Goal: Information Seeking & Learning: Learn about a topic

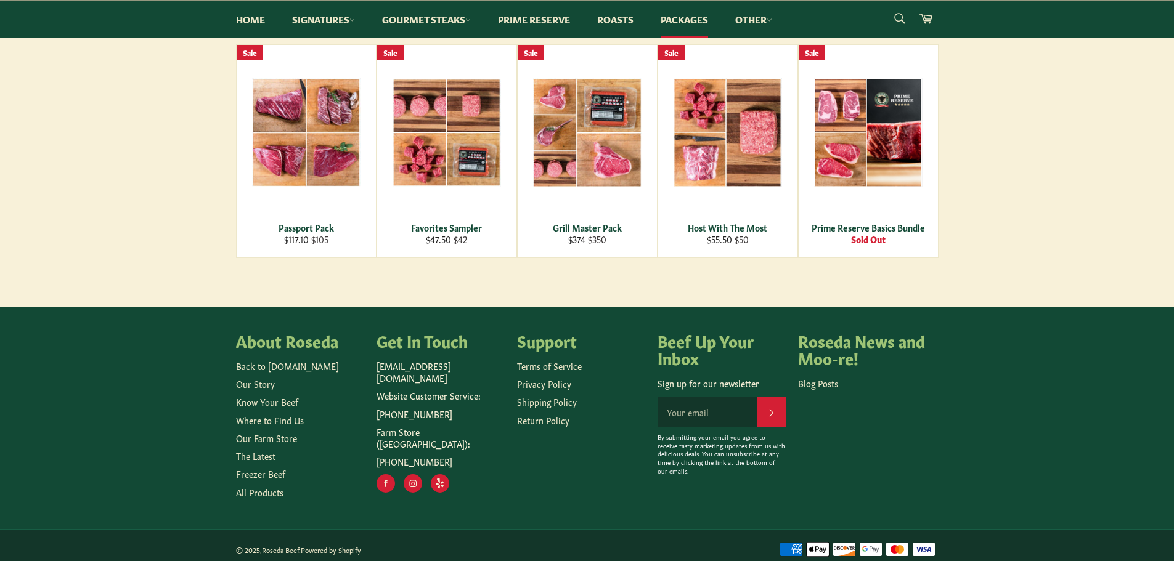
scroll to position [234, 0]
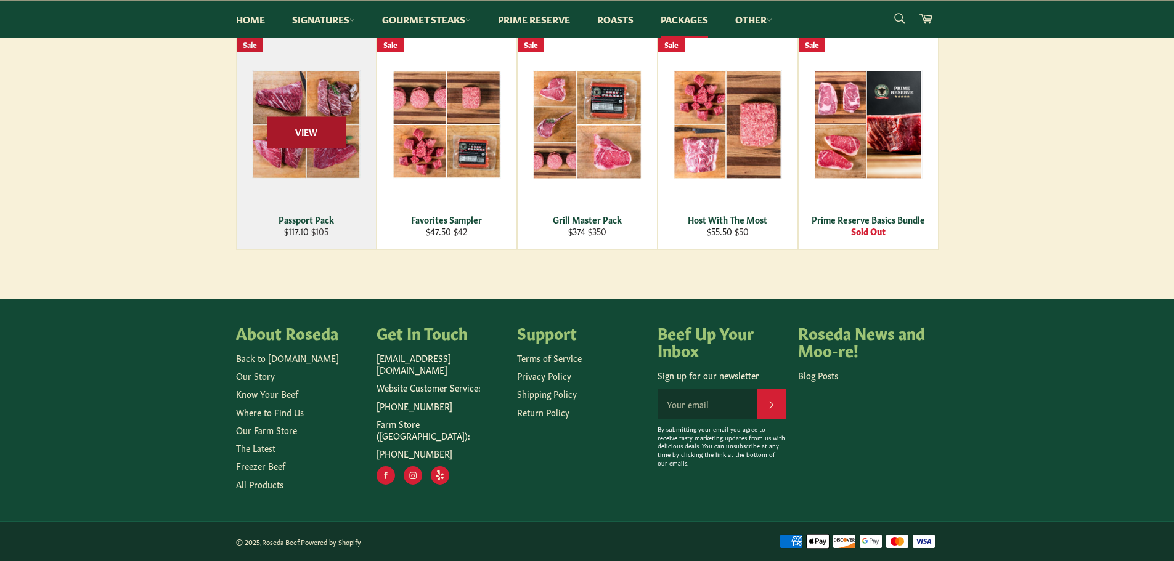
click at [299, 134] on span "View" at bounding box center [306, 131] width 79 height 31
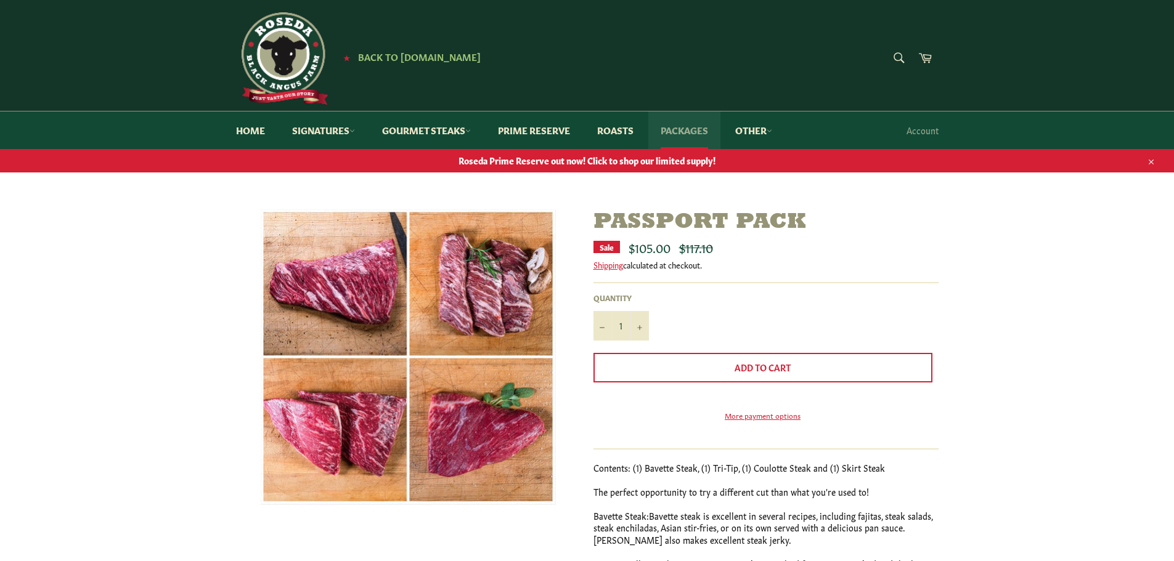
click at [699, 132] on link "Packages" at bounding box center [684, 131] width 72 height 38
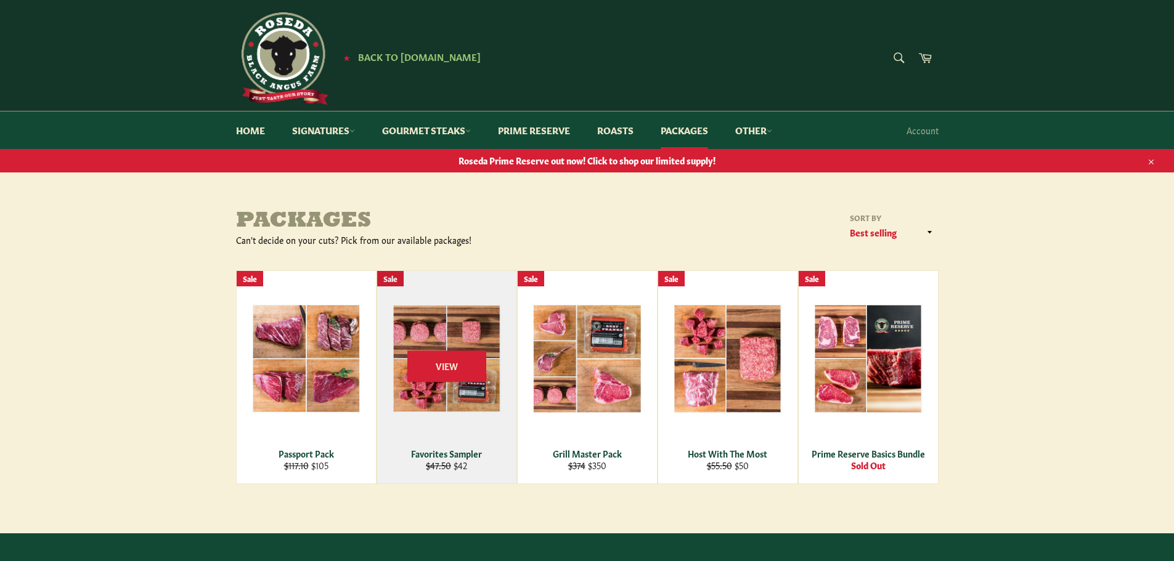
click at [448, 407] on div "View" at bounding box center [446, 377] width 139 height 213
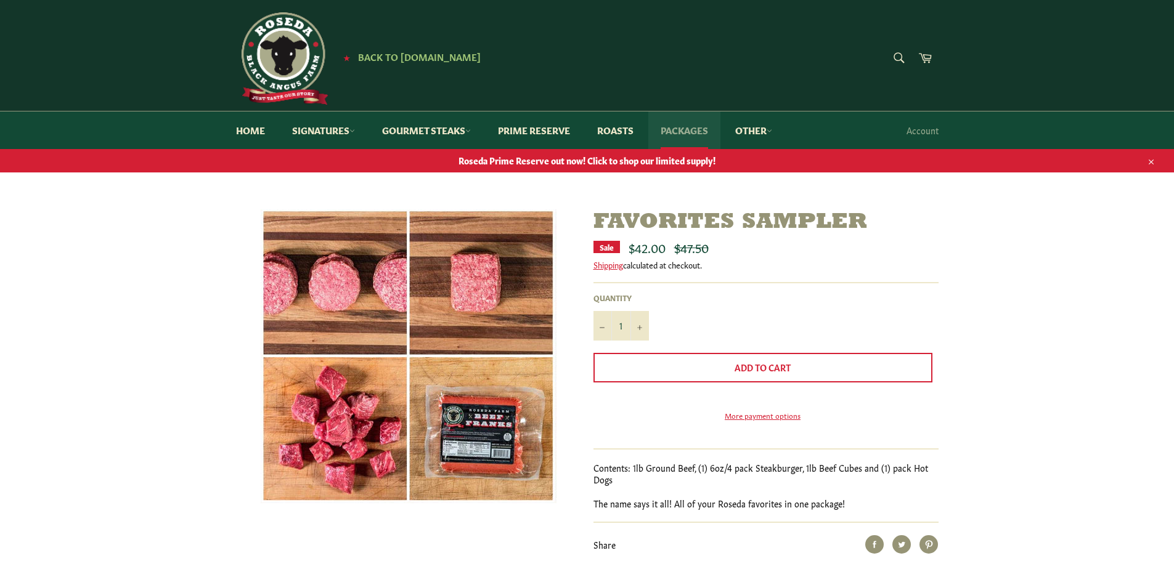
click at [692, 134] on link "Packages" at bounding box center [684, 131] width 72 height 38
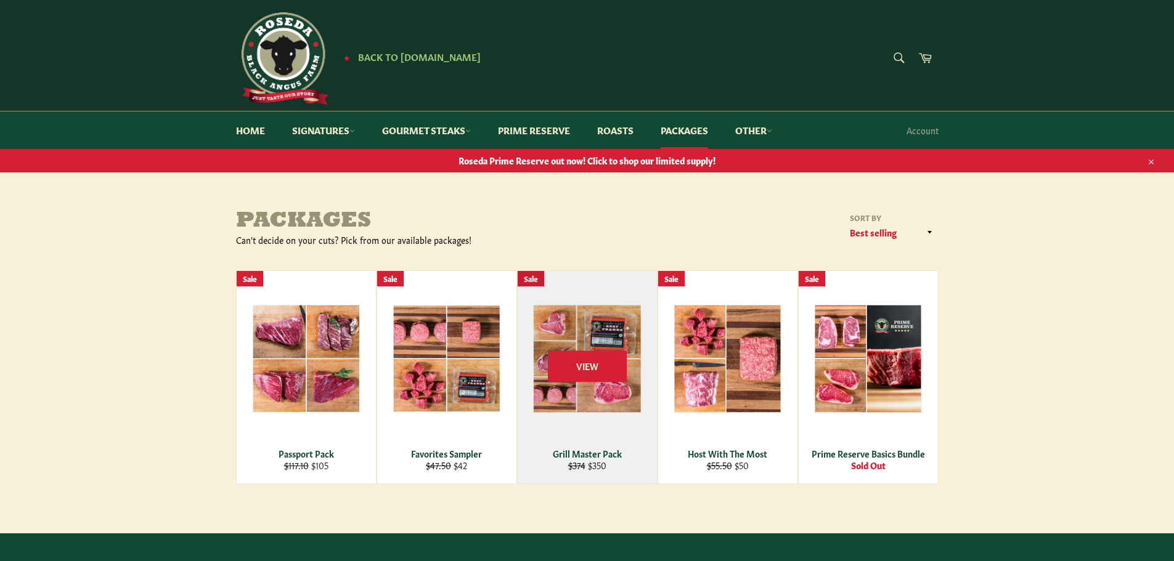
click at [588, 452] on div "Grill Master Pack" at bounding box center [587, 454] width 124 height 12
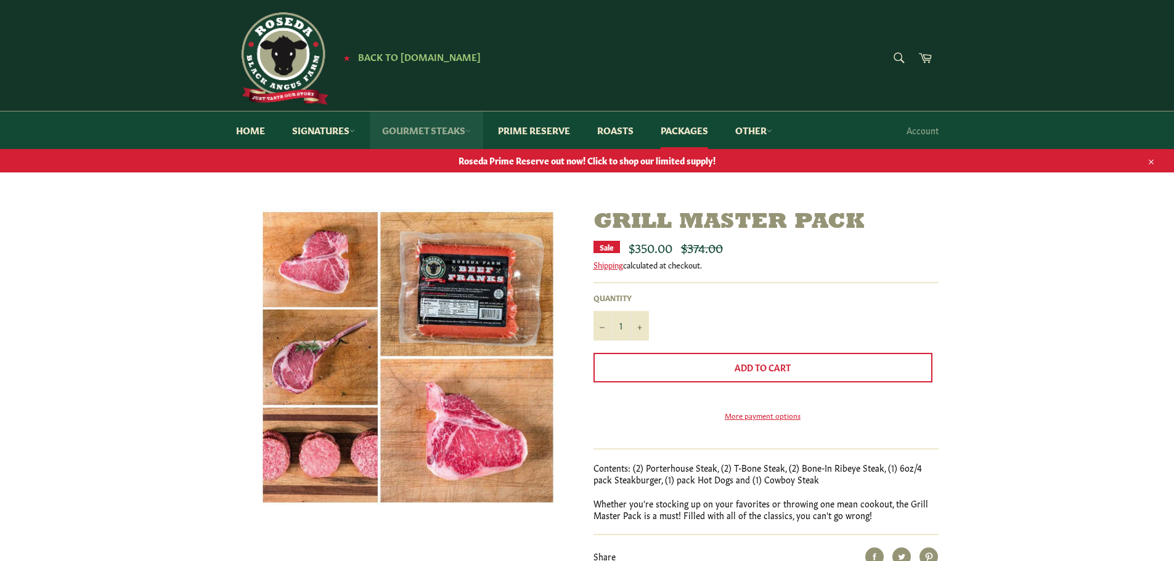
click at [457, 132] on link "Gourmet Steaks" at bounding box center [426, 131] width 113 height 38
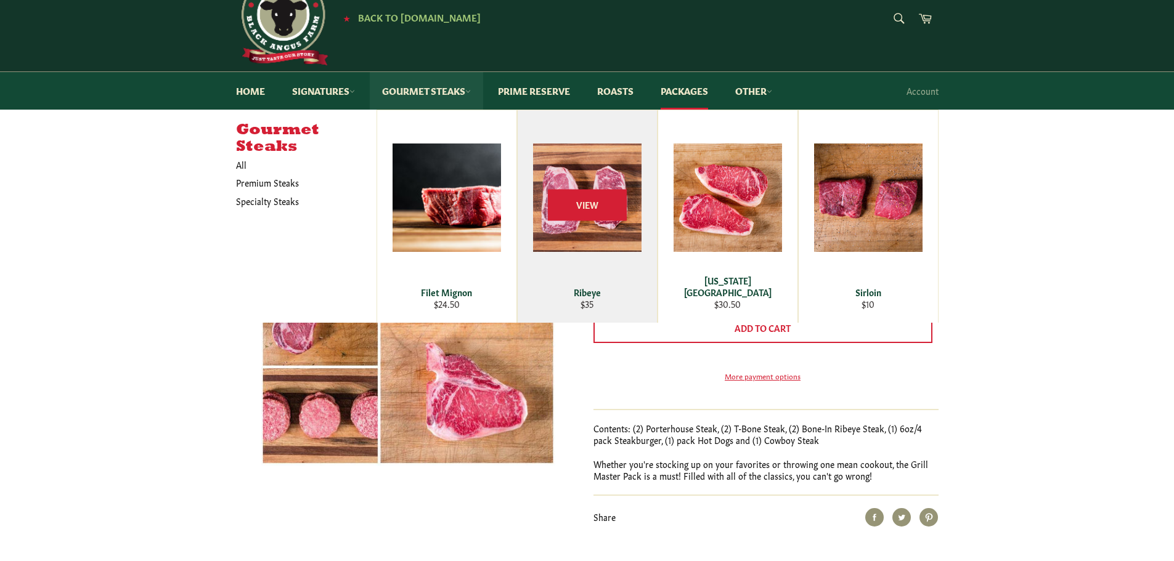
scroll to position [62, 0]
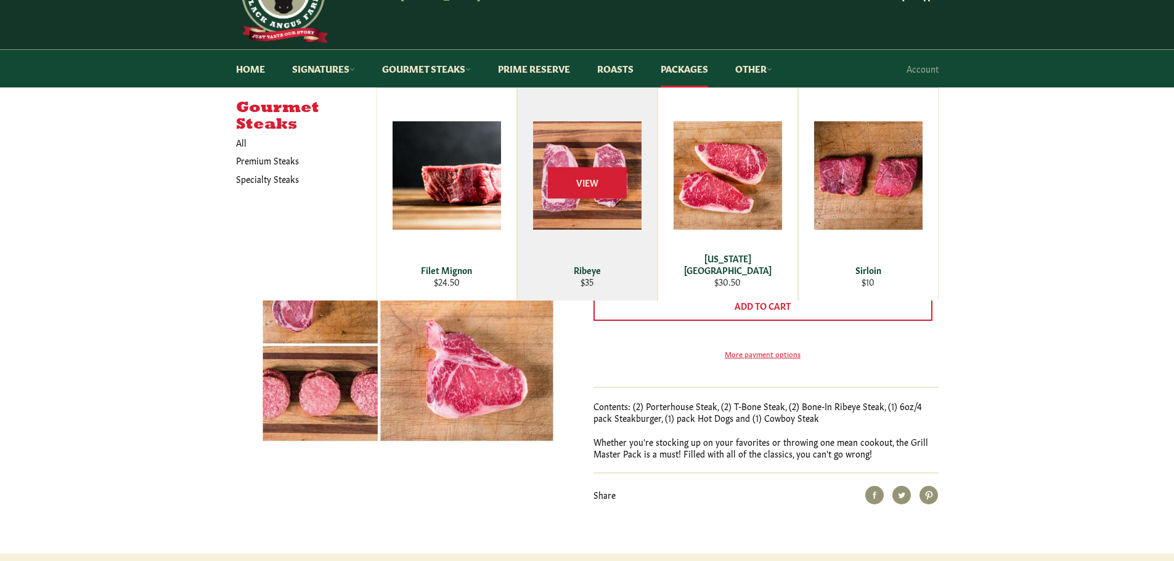
click at [585, 274] on div "Ribeye" at bounding box center [587, 270] width 124 height 12
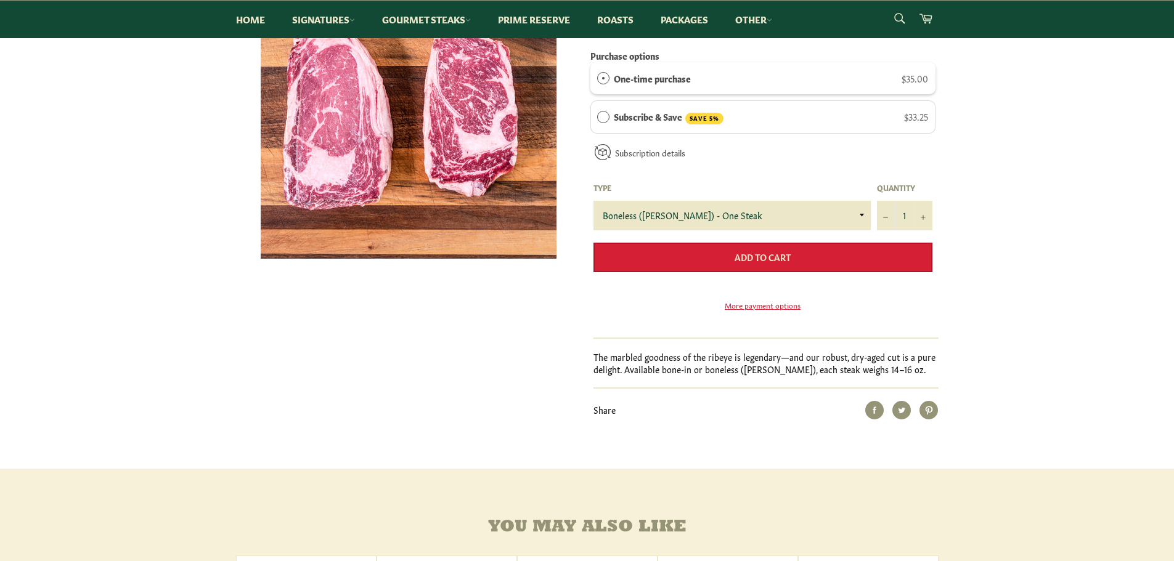
scroll to position [185, 0]
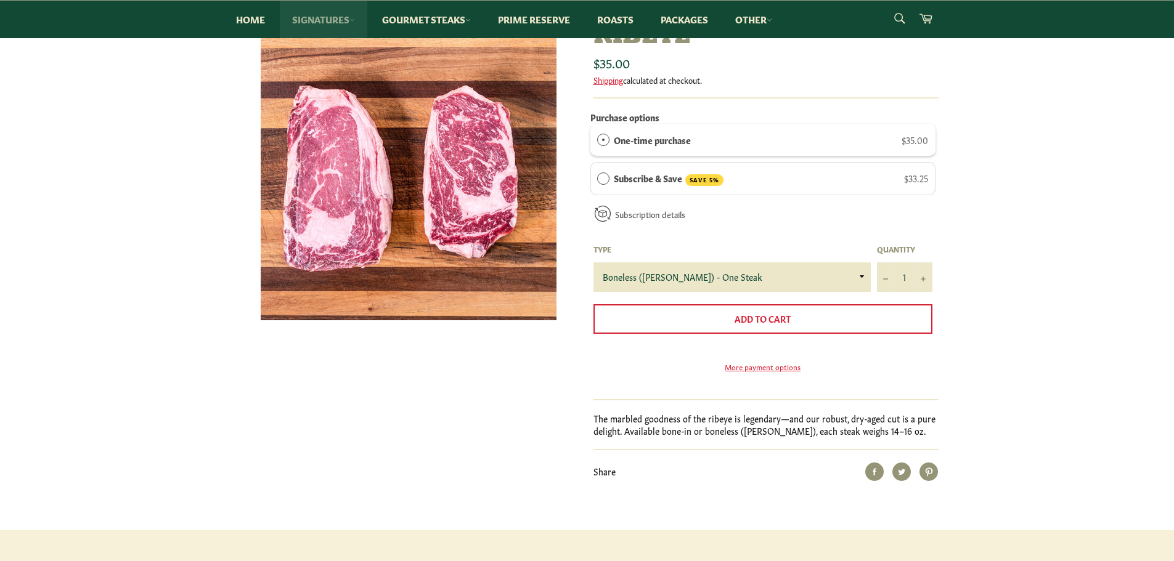
click at [339, 18] on link "Signatures" at bounding box center [324, 20] width 88 height 38
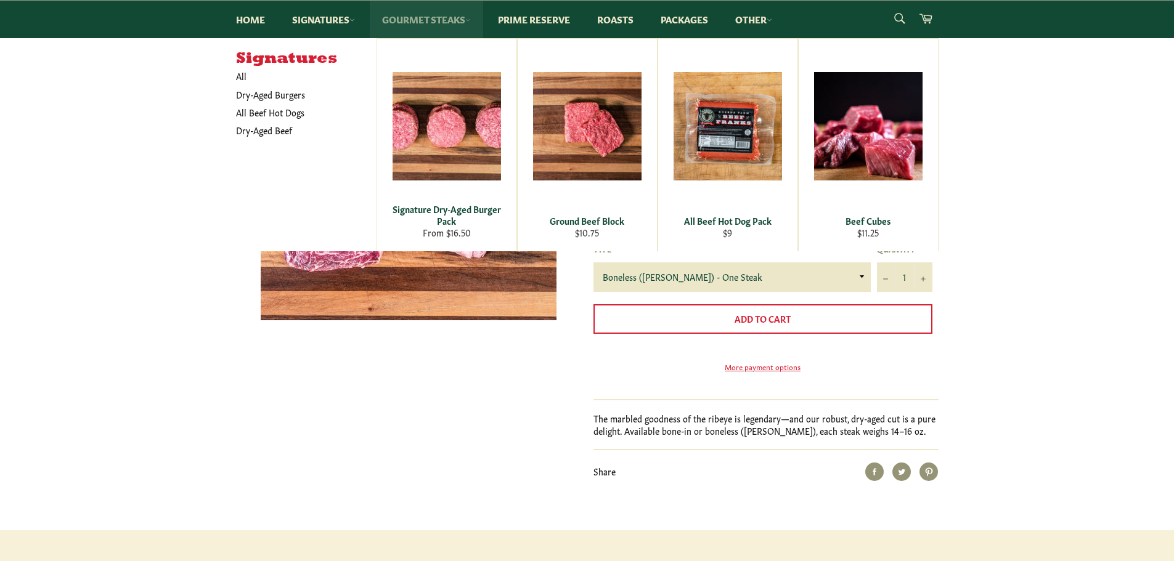
click at [438, 23] on link "Gourmet Steaks" at bounding box center [426, 20] width 113 height 38
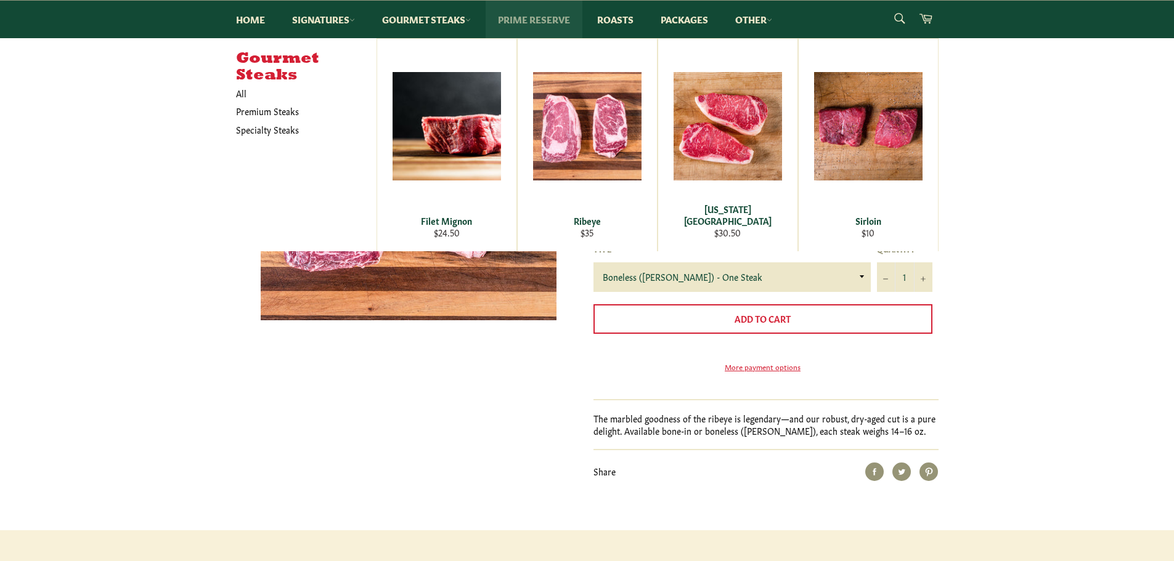
click at [542, 17] on link "Prime Reserve" at bounding box center [534, 20] width 97 height 38
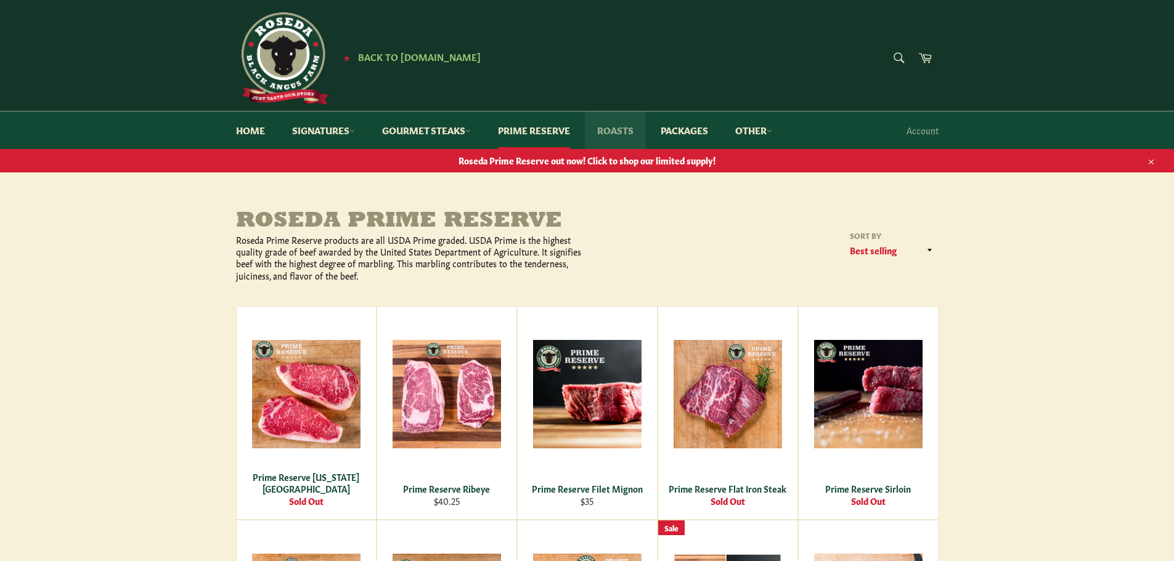
click at [619, 129] on link "Roasts" at bounding box center [615, 131] width 61 height 38
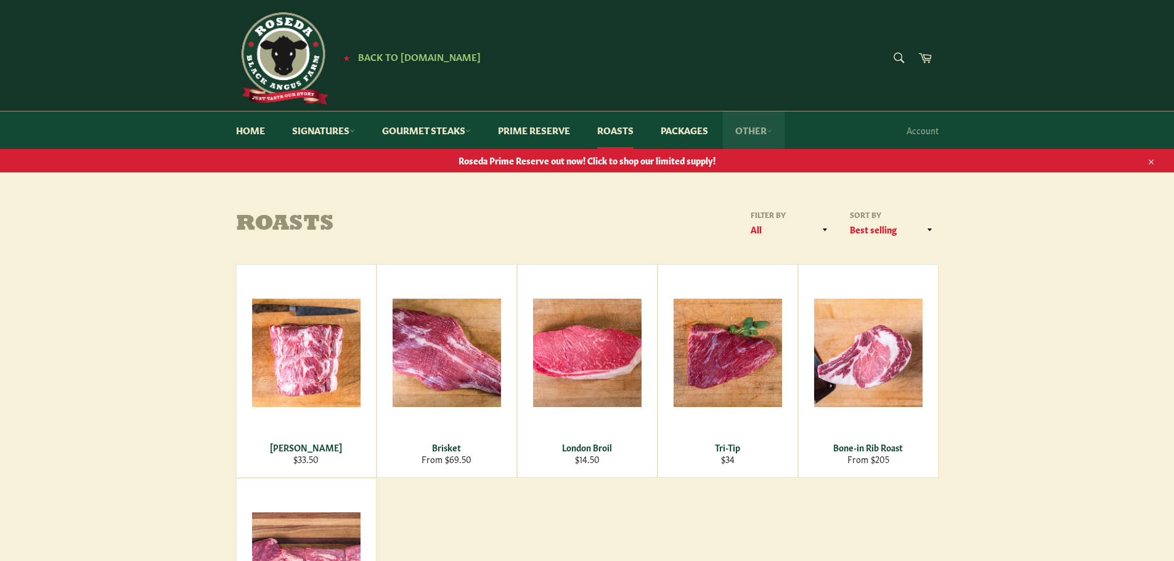
click at [773, 136] on link "Other" at bounding box center [754, 131] width 62 height 38
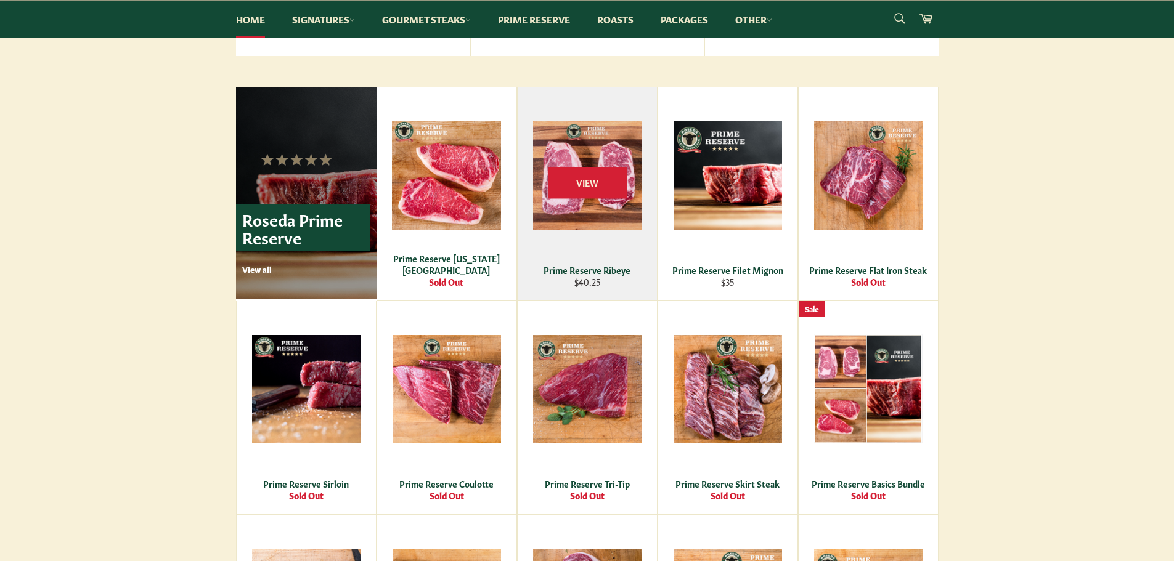
scroll to position [801, 0]
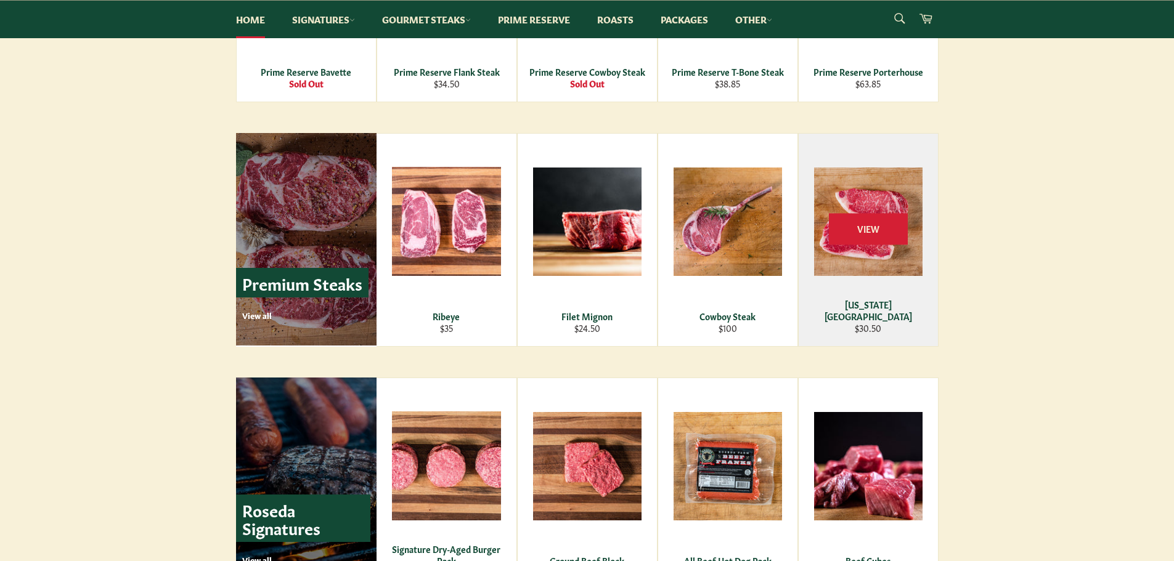
scroll to position [1541, 0]
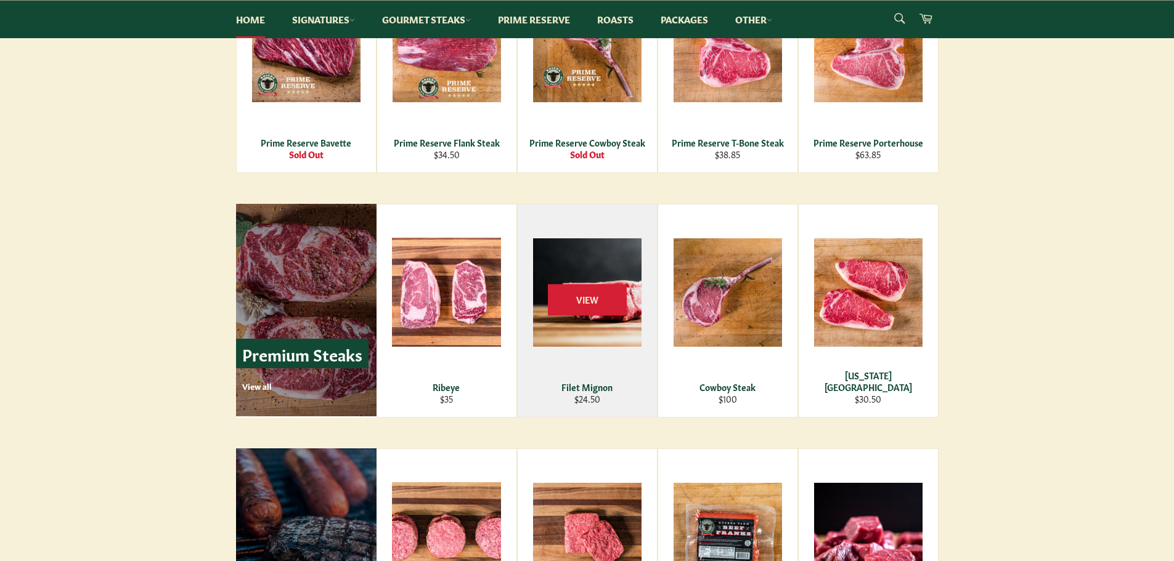
scroll to position [1418, 0]
